Goal: Task Accomplishment & Management: Use online tool/utility

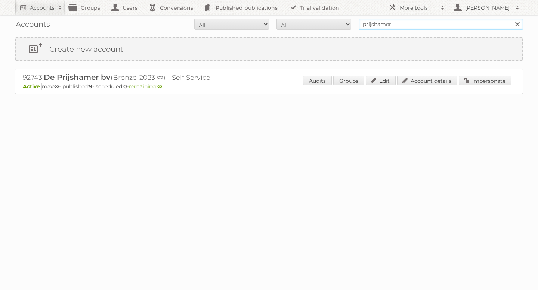
click at [410, 25] on input "prijshamer" at bounding box center [440, 24] width 164 height 11
type input "poiesz"
click at [511, 19] on input "Search" at bounding box center [516, 24] width 11 height 11
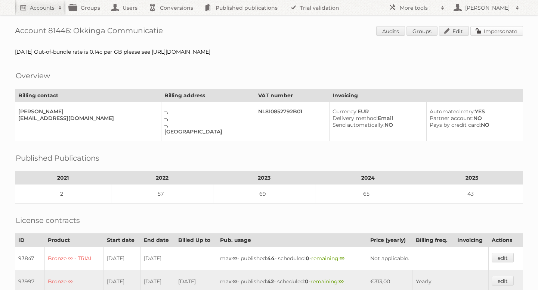
click at [484, 32] on link "Impersonate" at bounding box center [496, 31] width 53 height 10
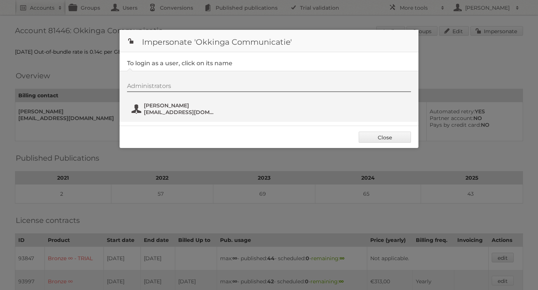
click at [181, 112] on span "administratie@okkinga.nl" at bounding box center [180, 112] width 72 height 7
